Goal: Information Seeking & Learning: Learn about a topic

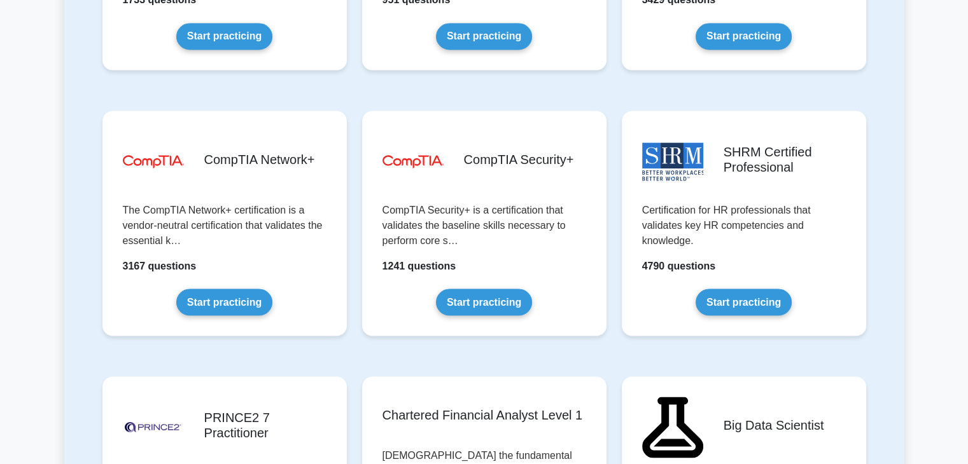
scroll to position [2320, 0]
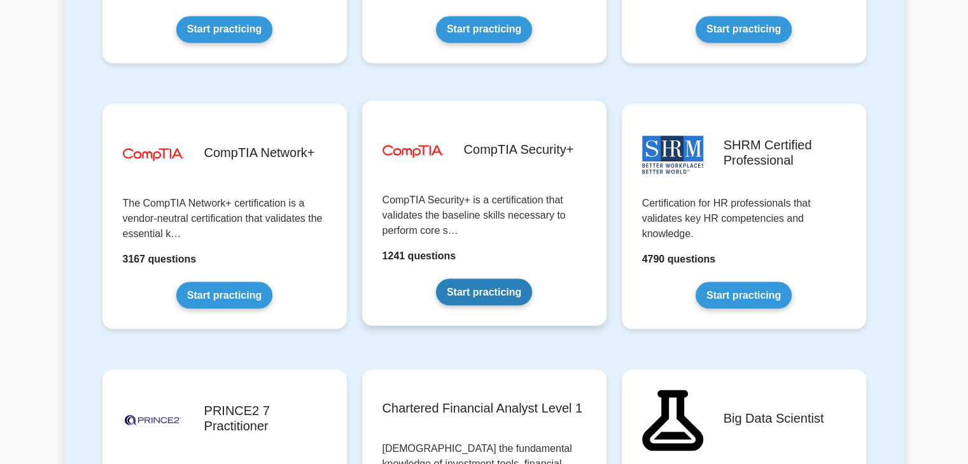
click at [478, 288] on link "Start practicing" at bounding box center [484, 292] width 96 height 27
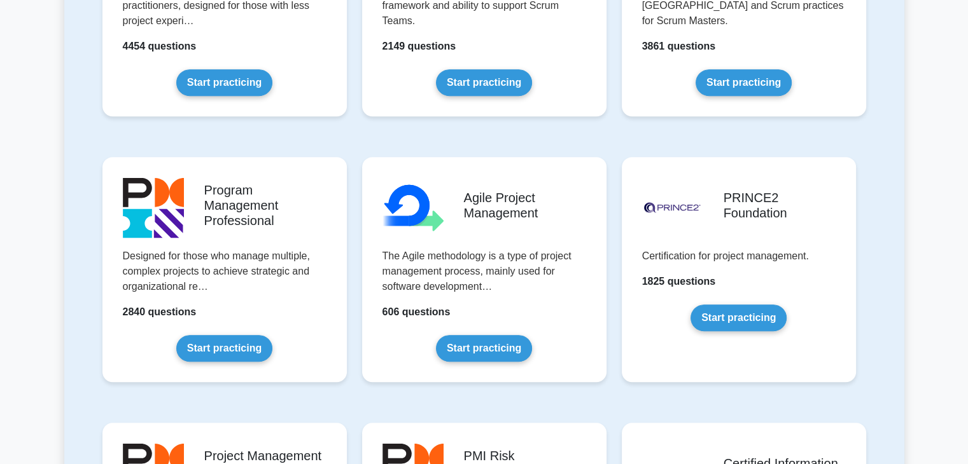
scroll to position [529, 0]
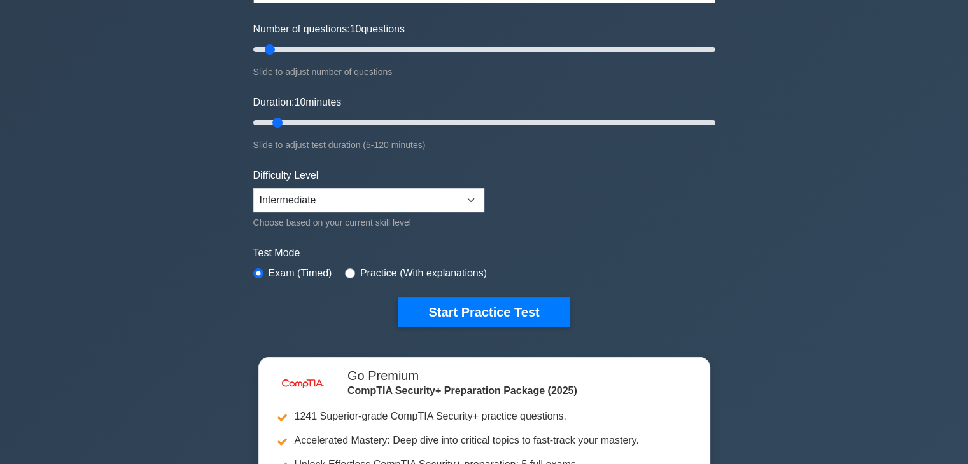
scroll to position [155, 0]
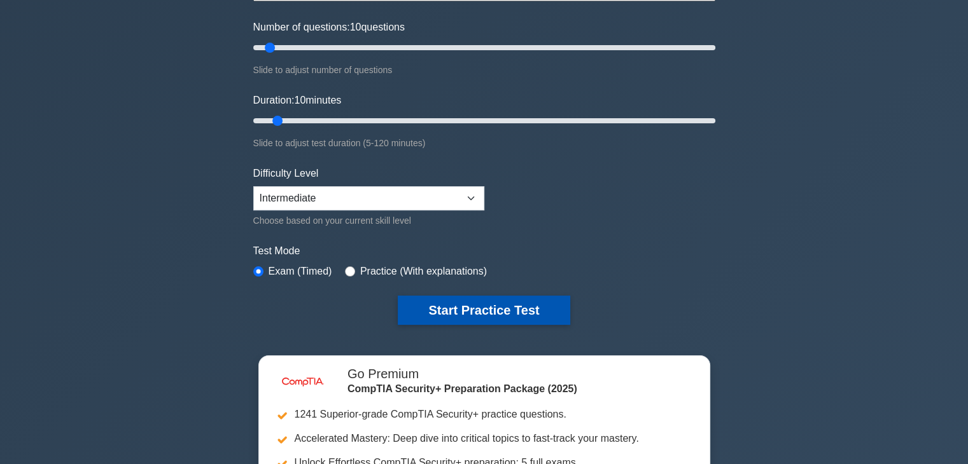
click at [485, 308] on button "Start Practice Test" at bounding box center [484, 310] width 172 height 29
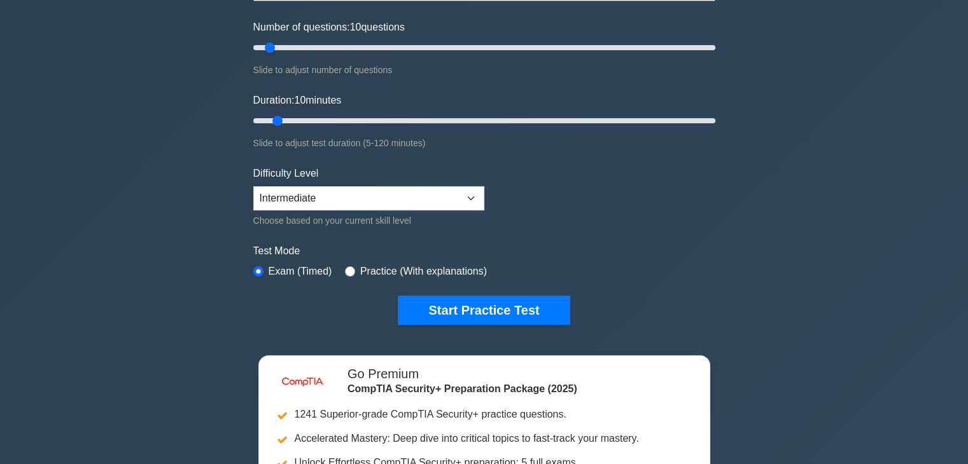
scroll to position [0, 0]
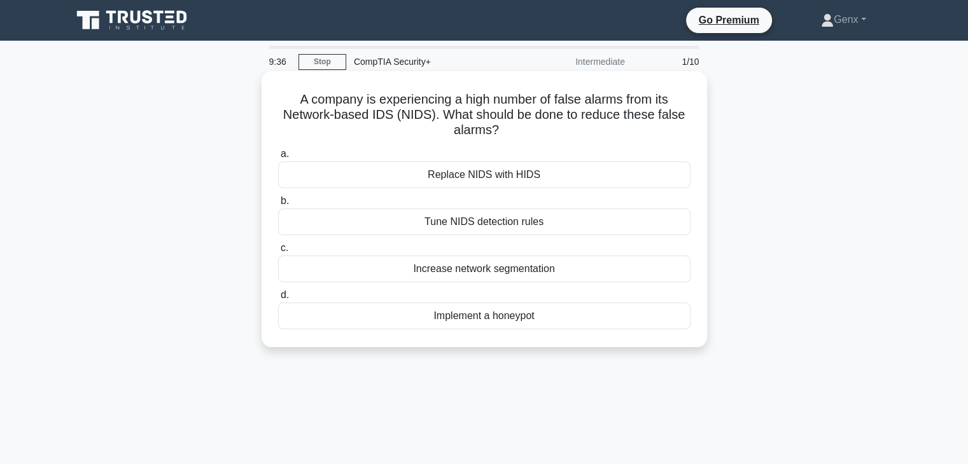
click at [511, 225] on div "Tune NIDS detection rules" at bounding box center [484, 222] width 412 height 27
click at [278, 205] on input "b. Tune NIDS detection rules" at bounding box center [278, 201] width 0 height 8
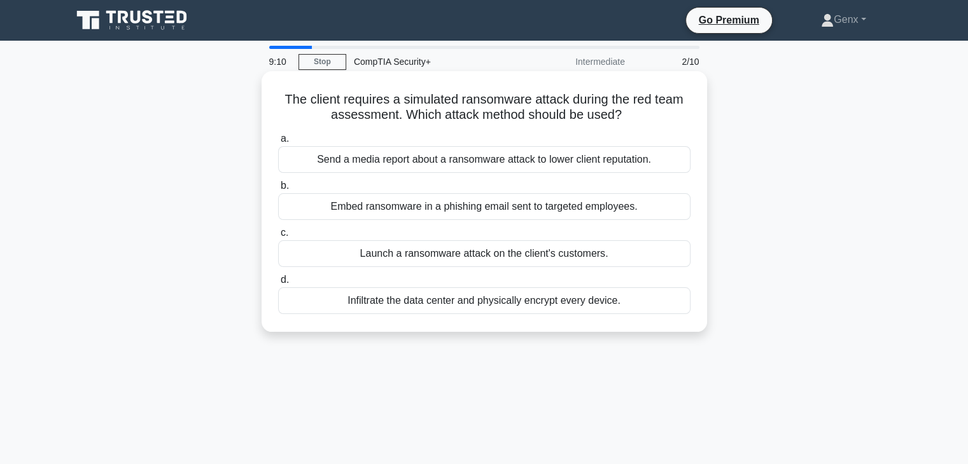
click at [430, 207] on div "Embed ransomware in a phishing email sent to targeted employees." at bounding box center [484, 206] width 412 height 27
click at [278, 190] on input "b. Embed ransomware in a phishing email sent to targeted employees." at bounding box center [278, 186] width 0 height 8
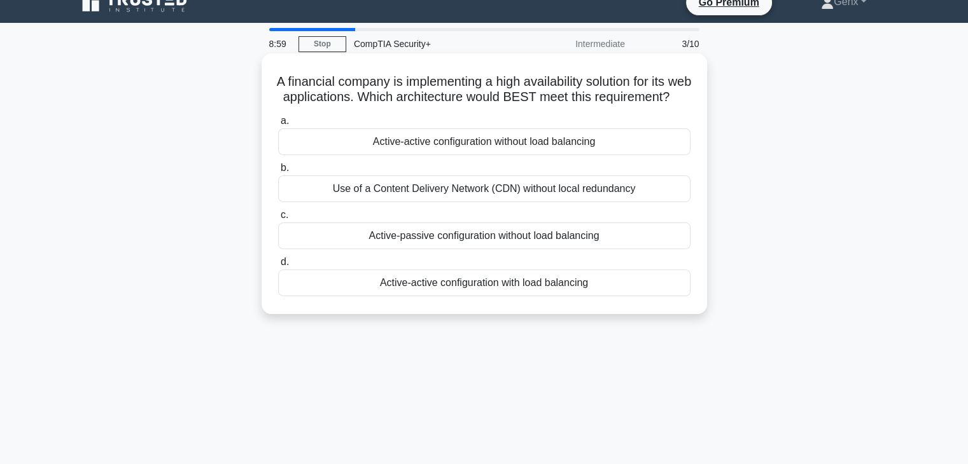
scroll to position [22, 0]
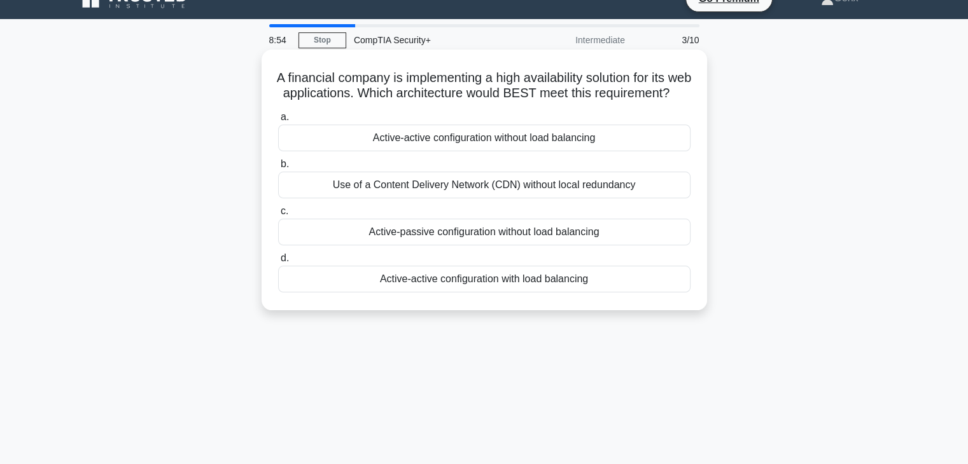
click at [482, 198] on div "Use of a Content Delivery Network (CDN) without local redundancy" at bounding box center [484, 185] width 412 height 27
click at [278, 169] on input "b. Use of a Content Delivery Network (CDN) without local redundancy" at bounding box center [278, 164] width 0 height 8
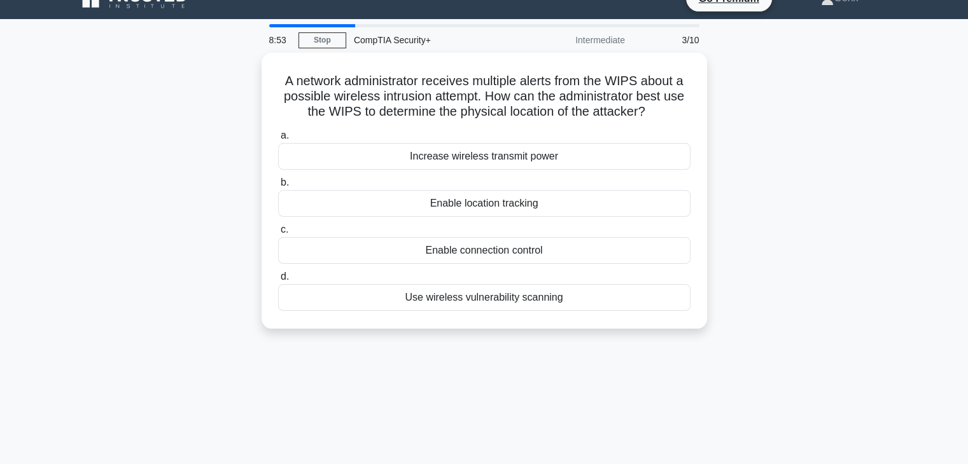
scroll to position [0, 0]
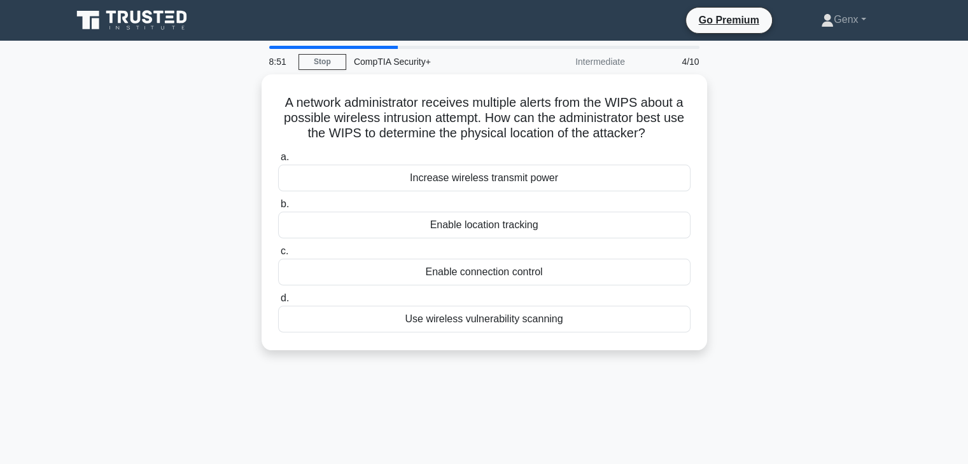
click at [300, 49] on div "8:51 Stop CompTIA Security+ Intermediate 4/10" at bounding box center [483, 61] width 445 height 25
click at [310, 54] on link "Stop" at bounding box center [322, 62] width 48 height 16
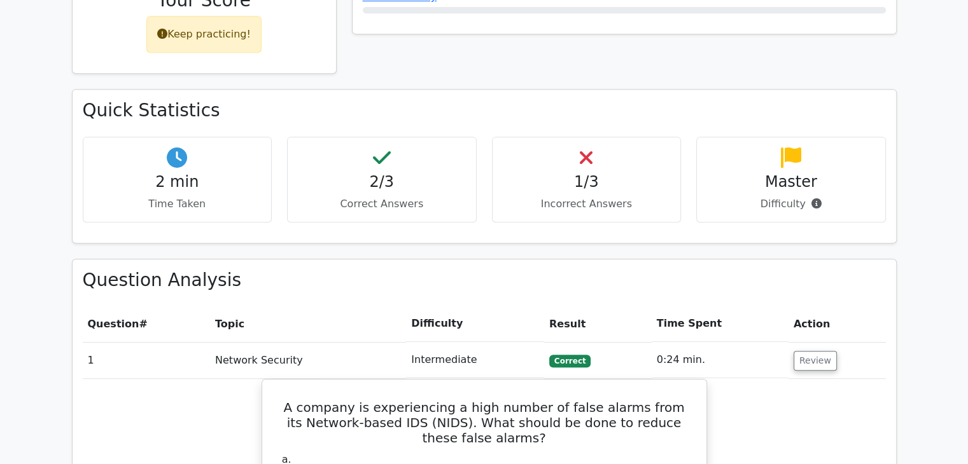
scroll to position [595, 0]
